Goal: Task Accomplishment & Management: Use online tool/utility

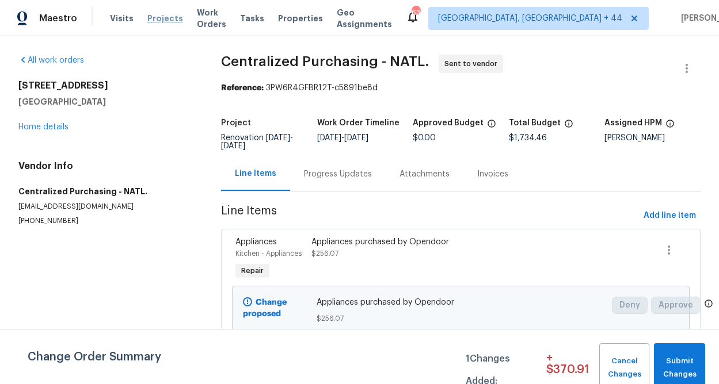
click at [156, 21] on span "Projects" at bounding box center [165, 19] width 36 height 12
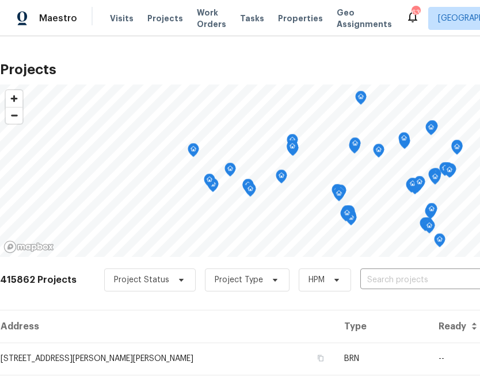
click at [440, 269] on div "Project Status Project Type HPM ​" at bounding box center [314, 280] width 420 height 23
click at [437, 276] on input "text" at bounding box center [426, 281] width 132 height 18
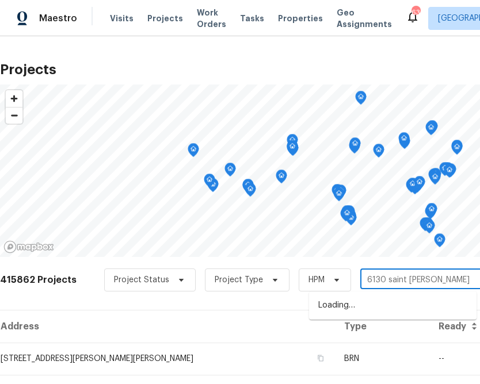
type input "[GEOGRAPHIC_DATA][PERSON_NAME]"
click at [416, 303] on li "[STREET_ADDRESS][PERSON_NAME]" at bounding box center [392, 305] width 167 height 19
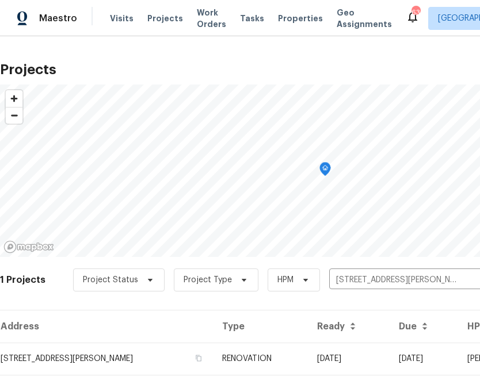
scroll to position [28, 0]
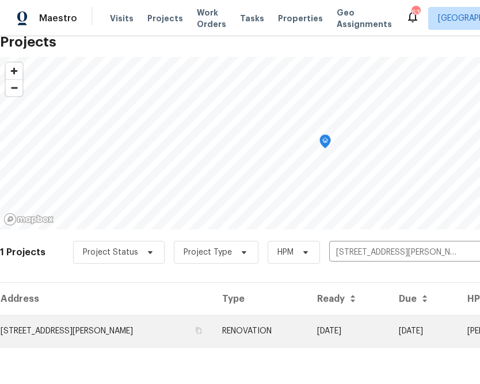
click at [96, 320] on td "[STREET_ADDRESS][PERSON_NAME]" at bounding box center [106, 331] width 213 height 32
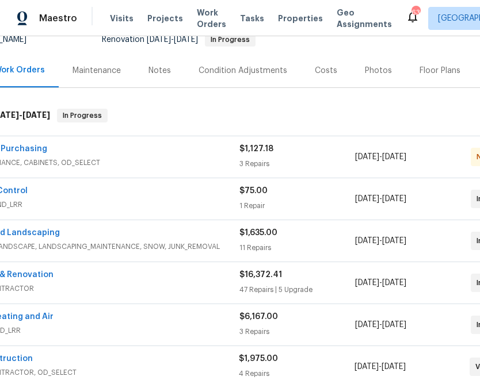
scroll to position [121, 0]
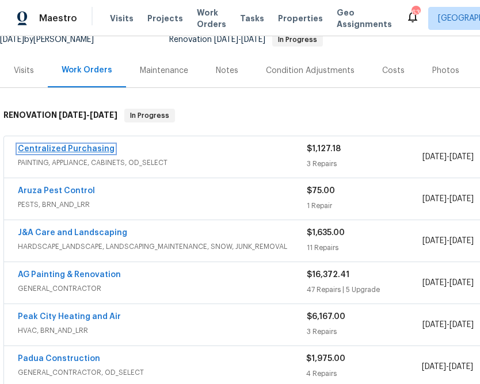
click at [61, 147] on link "Centralized Purchasing" at bounding box center [66, 149] width 97 height 8
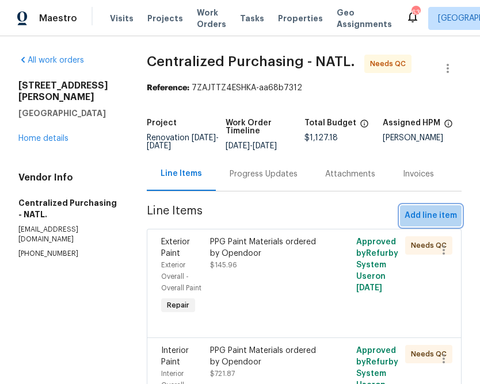
click at [426, 220] on span "Add line item" at bounding box center [430, 216] width 52 height 14
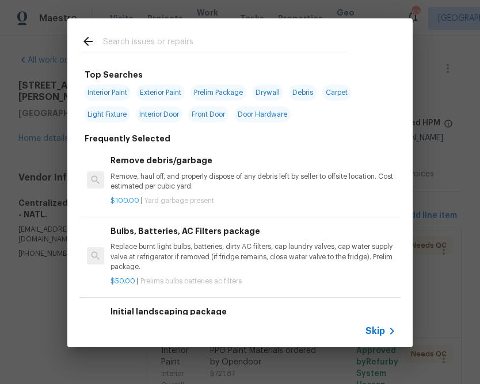
click at [371, 322] on div "Skip" at bounding box center [239, 331] width 345 height 32
click at [371, 330] on span "Skip" at bounding box center [375, 332] width 20 height 12
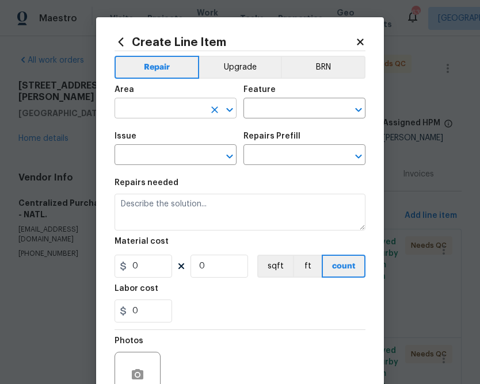
click at [198, 114] on input "text" at bounding box center [159, 110] width 90 height 18
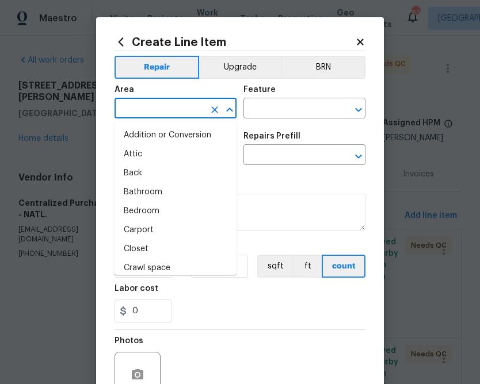
type input "i"
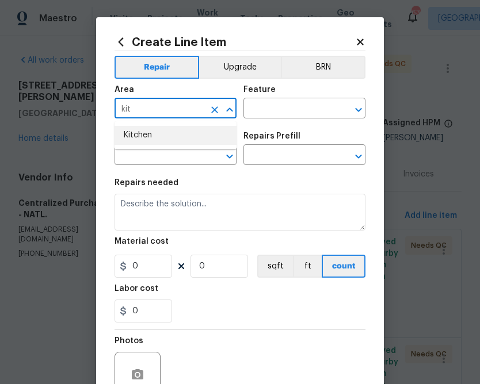
click at [147, 133] on li "Kitchen" at bounding box center [175, 135] width 122 height 19
type input "Kitchen"
click at [289, 106] on input "text" at bounding box center [288, 110] width 90 height 18
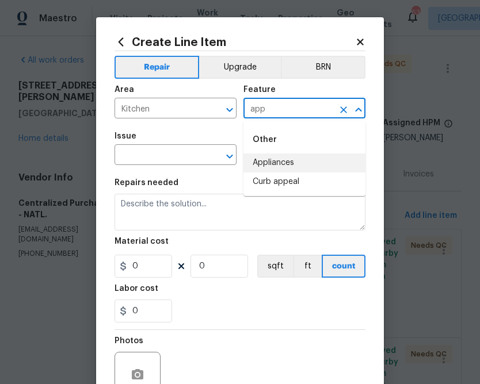
drag, startPoint x: 293, startPoint y: 163, endPoint x: 285, endPoint y: 159, distance: 9.3
click at [293, 163] on li "Appliances" at bounding box center [304, 163] width 122 height 19
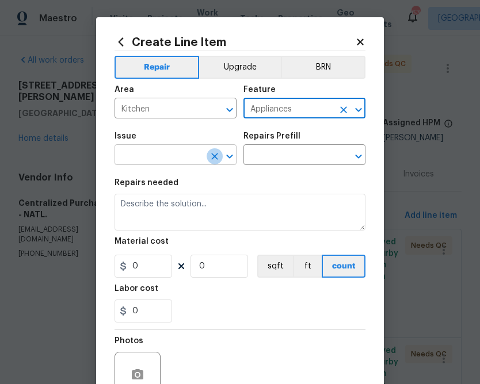
click at [208, 159] on button "Clear" at bounding box center [215, 156] width 16 height 16
type input "Appliances"
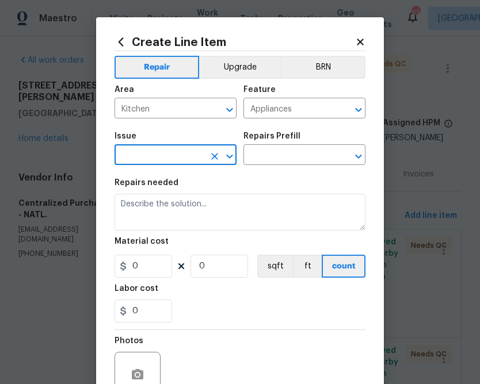
click at [178, 154] on input "text" at bounding box center [159, 156] width 90 height 18
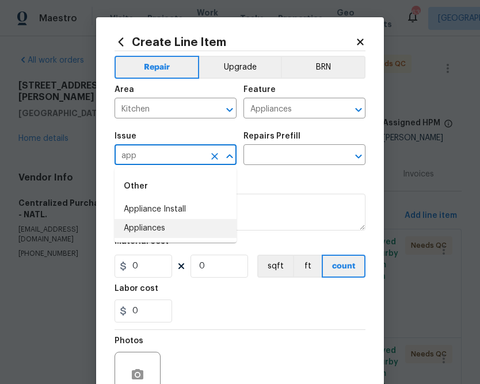
click at [161, 230] on li "Appliances" at bounding box center [175, 228] width 122 height 19
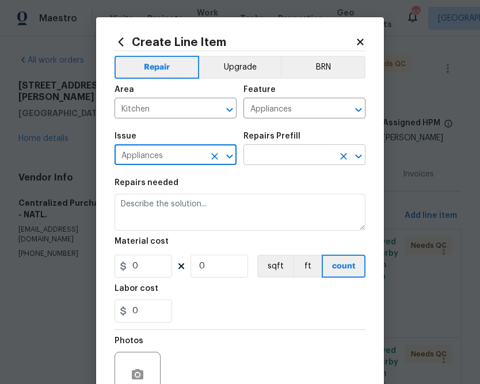
type input "Appliances"
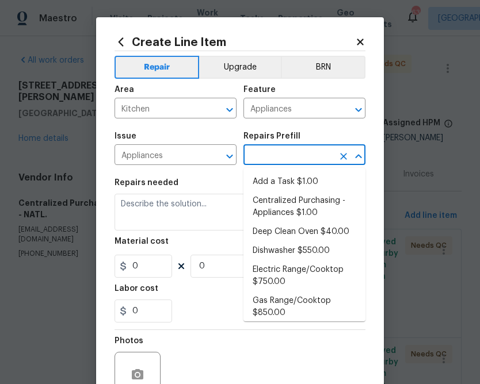
click at [310, 156] on input "text" at bounding box center [288, 156] width 90 height 18
type input "app"
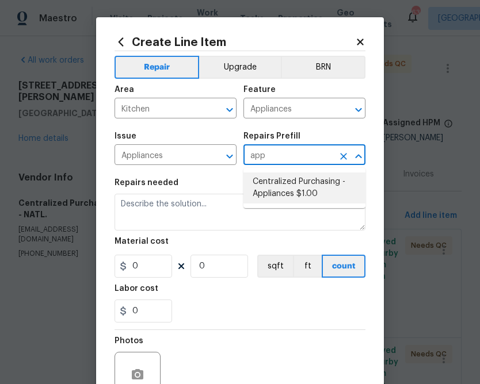
click at [306, 190] on li "Centralized Purchasing - Appliances $1.00" at bounding box center [304, 188] width 122 height 31
type input "Centralized Purchasing - Appliances $1.00"
type textarea "Appliances purchased by Opendoor"
type input "1"
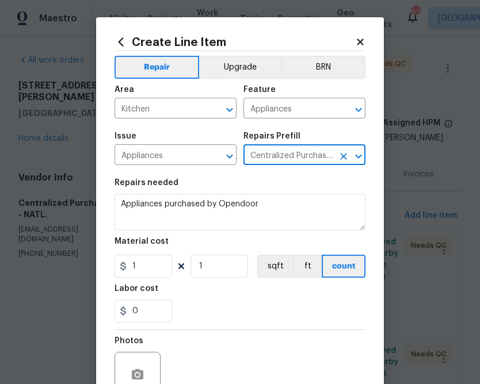
type input "Centralized Purchasing - Appliances $1.00"
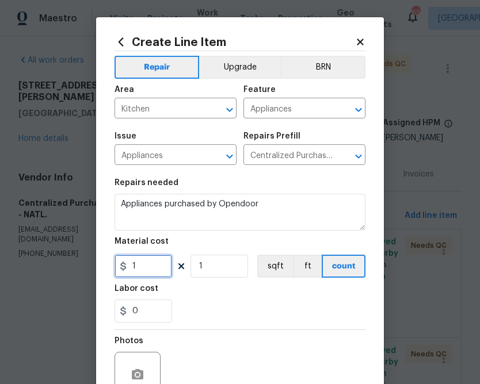
click at [134, 264] on input "1" at bounding box center [143, 266] width 58 height 23
paste input "335.58"
type input "1335.58"
click at [204, 295] on div "Labor cost" at bounding box center [239, 292] width 251 height 15
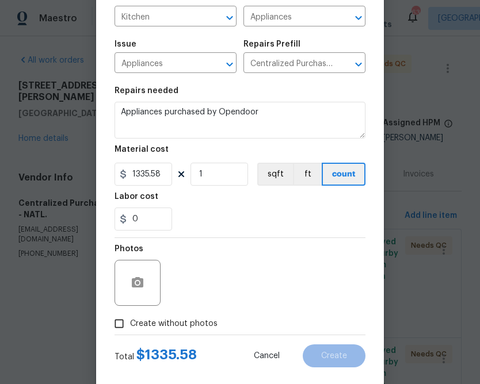
scroll to position [112, 0]
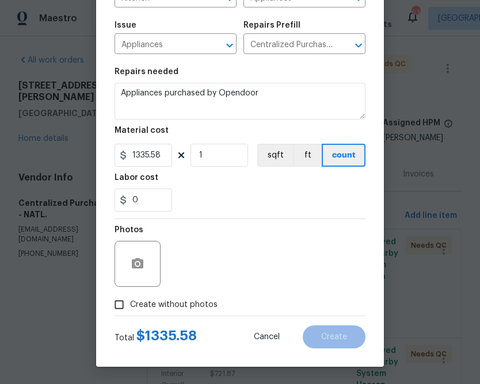
click at [181, 298] on label "Create without photos" at bounding box center [162, 305] width 109 height 22
click at [130, 298] on input "Create without photos" at bounding box center [119, 305] width 22 height 22
checkbox input "true"
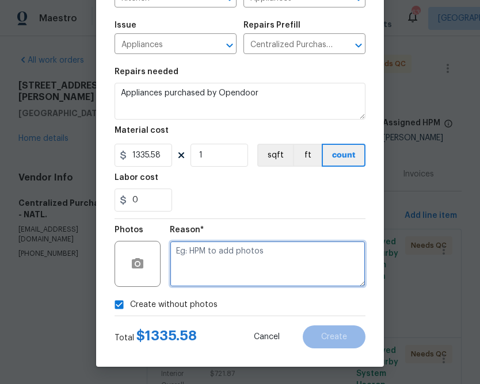
click at [225, 242] on textarea at bounding box center [268, 264] width 196 height 46
type textarea "n.a"
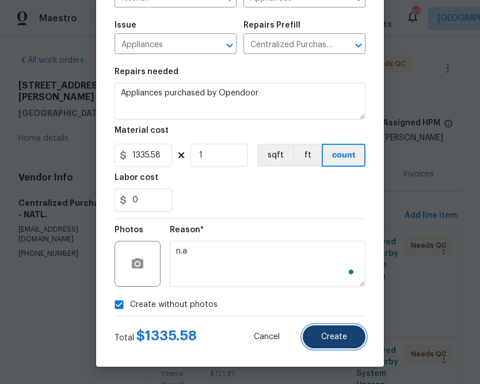
click at [334, 346] on button "Create" at bounding box center [334, 337] width 63 height 23
